Goal: Find specific page/section: Find specific page/section

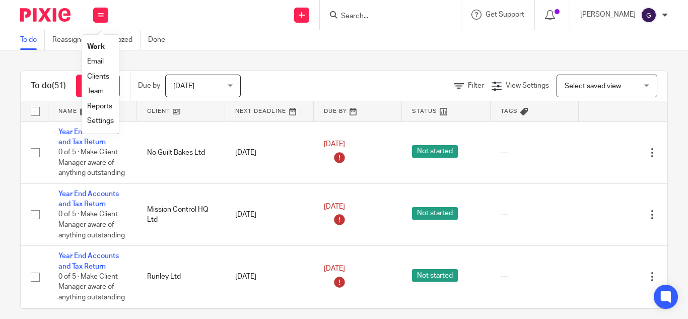
click at [375, 15] on input "Search" at bounding box center [385, 16] width 91 height 9
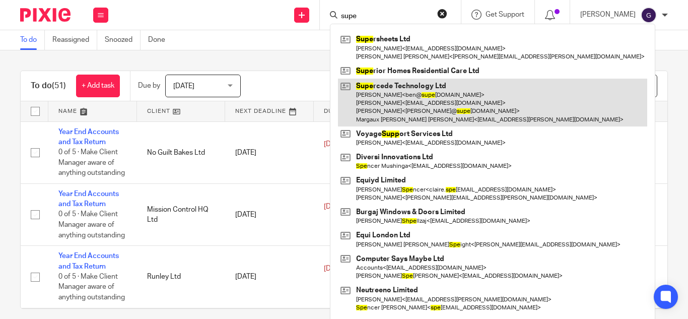
type input "supe"
click at [404, 99] on link at bounding box center [492, 103] width 309 height 48
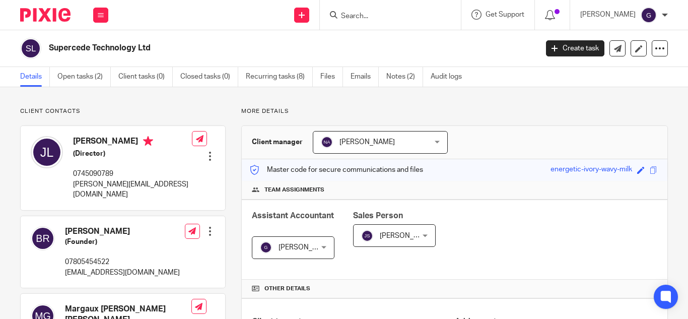
click at [643, 171] on div "Save energetic-ivory-wavy-milk" at bounding box center [604, 170] width 109 height 12
click at [650, 172] on span at bounding box center [654, 170] width 8 height 8
